Goal: Information Seeking & Learning: Check status

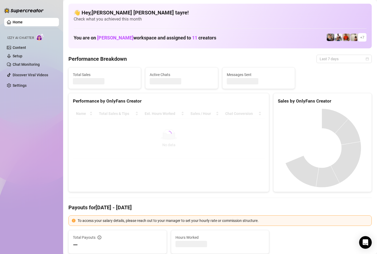
drag, startPoint x: 324, startPoint y: 59, endPoint x: 311, endPoint y: 83, distance: 27.2
click at [324, 59] on span "Last 7 days" at bounding box center [344, 59] width 49 height 8
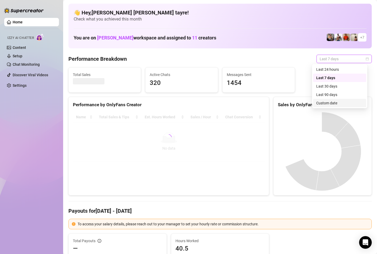
click at [322, 103] on div "Custom date" at bounding box center [339, 103] width 47 height 6
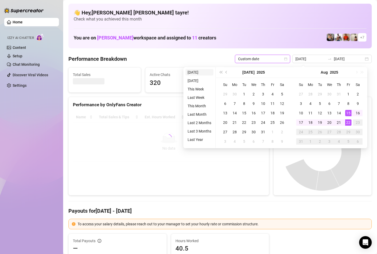
type input "[DATE]"
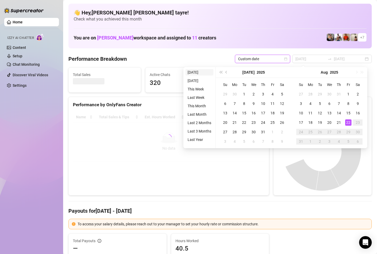
click at [197, 70] on li "[DATE]" at bounding box center [200, 72] width 28 height 6
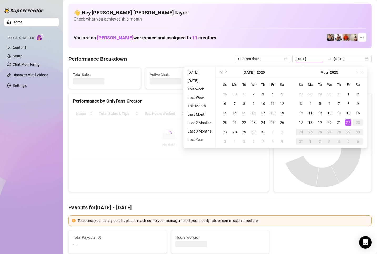
type input "[DATE]"
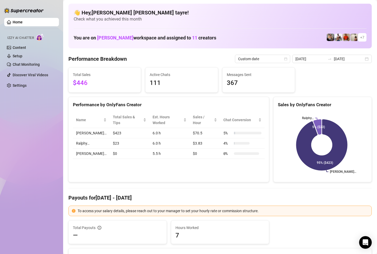
click at [167, 182] on div "Performance by OnlyFans Creator Name Total Sales & Tips Est. Hours Worked Sales…" at bounding box center [168, 140] width 201 height 86
drag, startPoint x: 124, startPoint y: 161, endPoint x: 93, endPoint y: 113, distance: 57.3
click at [93, 113] on div "Performance by OnlyFans Creator Name Total Sales & Tips Est. Hours Worked Sales…" at bounding box center [168, 140] width 201 height 86
drag, startPoint x: 149, startPoint y: 192, endPoint x: 151, endPoint y: 186, distance: 6.7
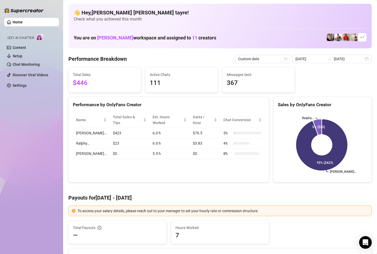
click at [164, 171] on div "Performance by OnlyFans Creator Name Total Sales & Tips Est. Hours Worked Sales…" at bounding box center [168, 140] width 201 height 86
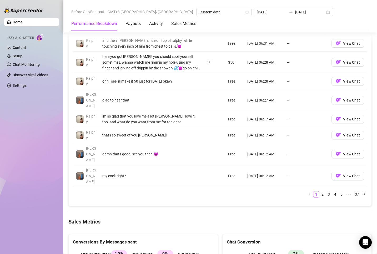
scroll to position [658, 0]
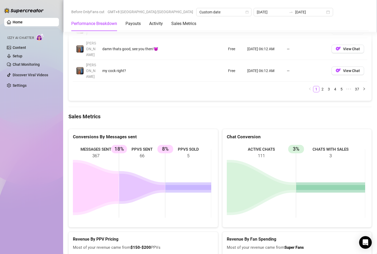
drag, startPoint x: 202, startPoint y: 165, endPoint x: 126, endPoint y: 130, distance: 84.2
click at [126, 144] on icon "MESSAGES SENT 367 PPVS SENT 66 18% PPVS SOLD 5 8%" at bounding box center [142, 183] width 138 height 79
click at [48, 133] on div "Home Izzy AI Chatter Content Setup Chat Monitoring Discover Viral Videos Settin…" at bounding box center [31, 125] width 55 height 250
